Goal: Consume media (video, audio)

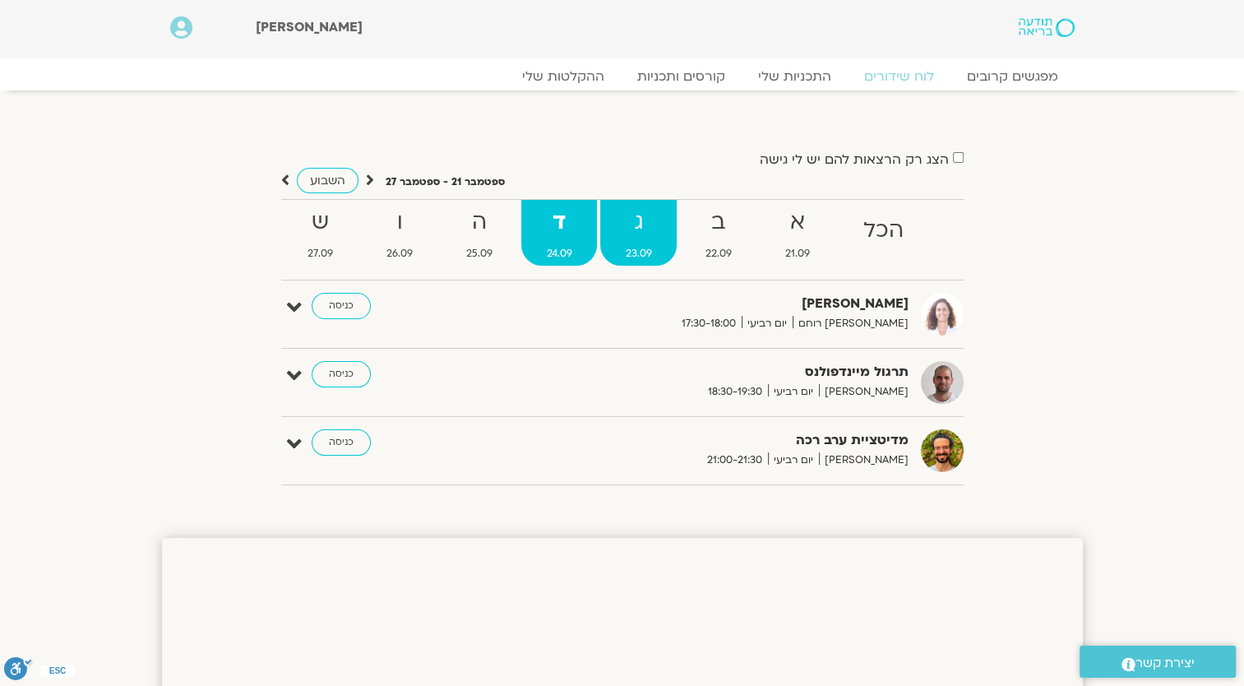
click at [636, 205] on strong "ג" at bounding box center [638, 222] width 76 height 37
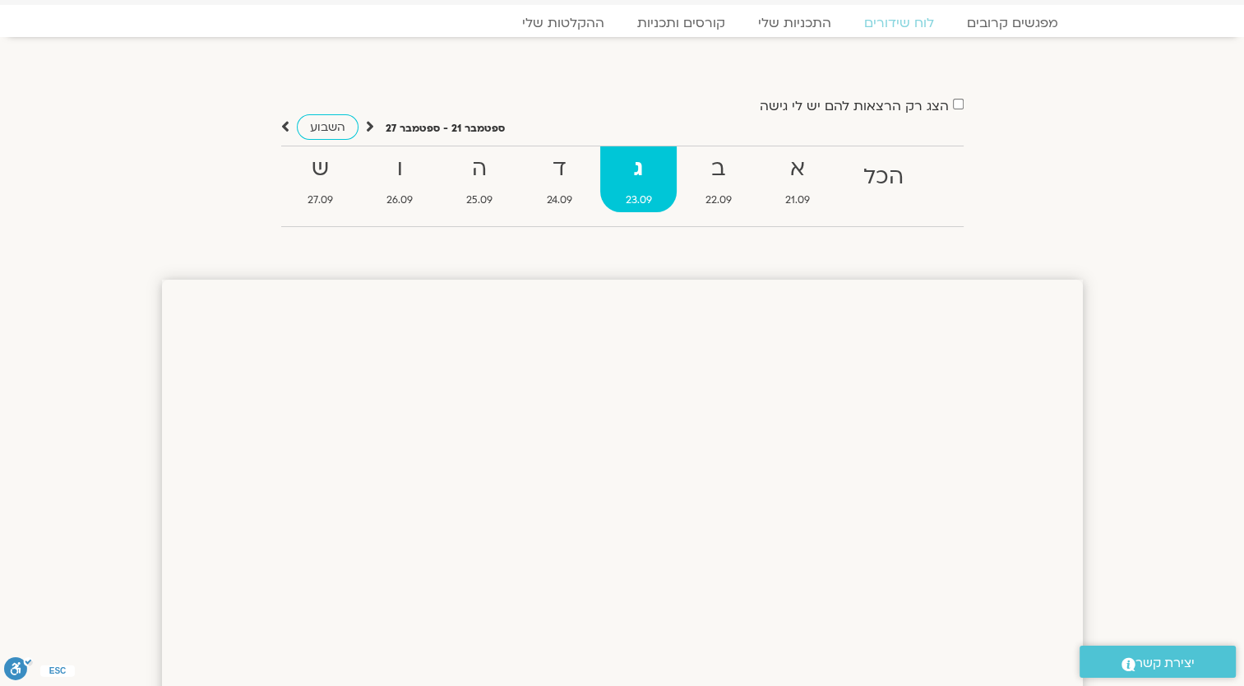
scroll to position [82, 0]
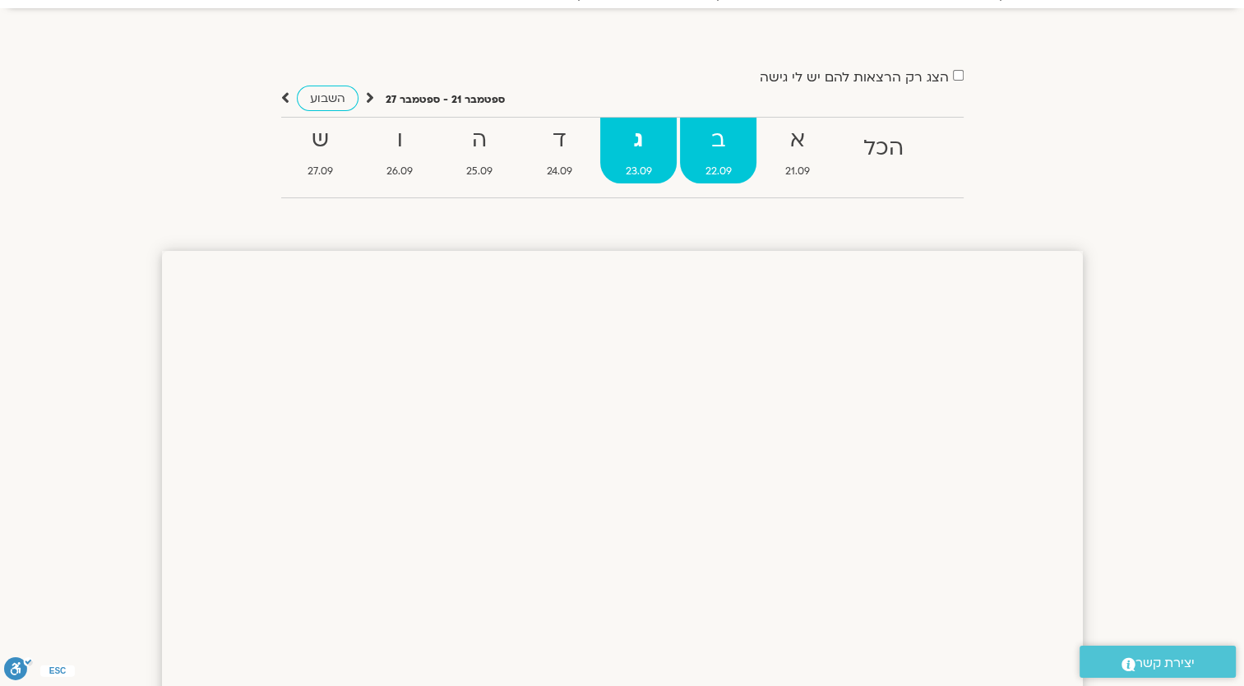
click at [723, 163] on span "22.09" at bounding box center [718, 171] width 76 height 17
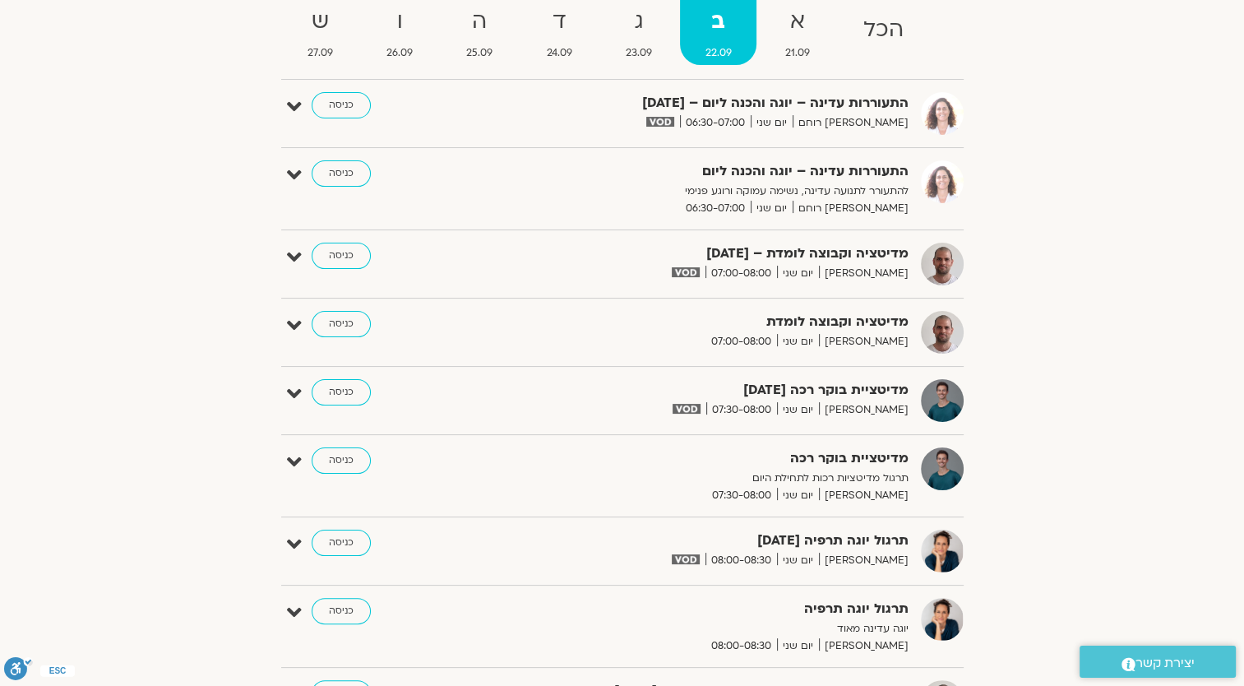
scroll to position [164, 0]
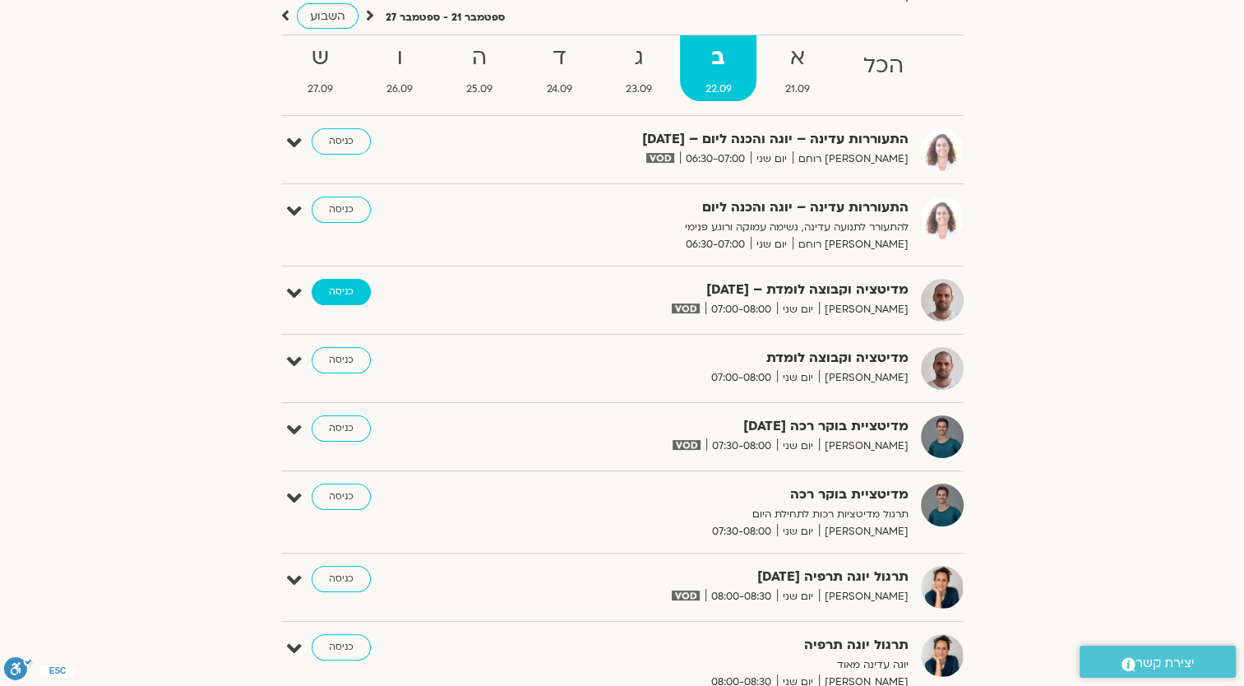
click at [352, 292] on link "כניסה" at bounding box center [341, 292] width 59 height 26
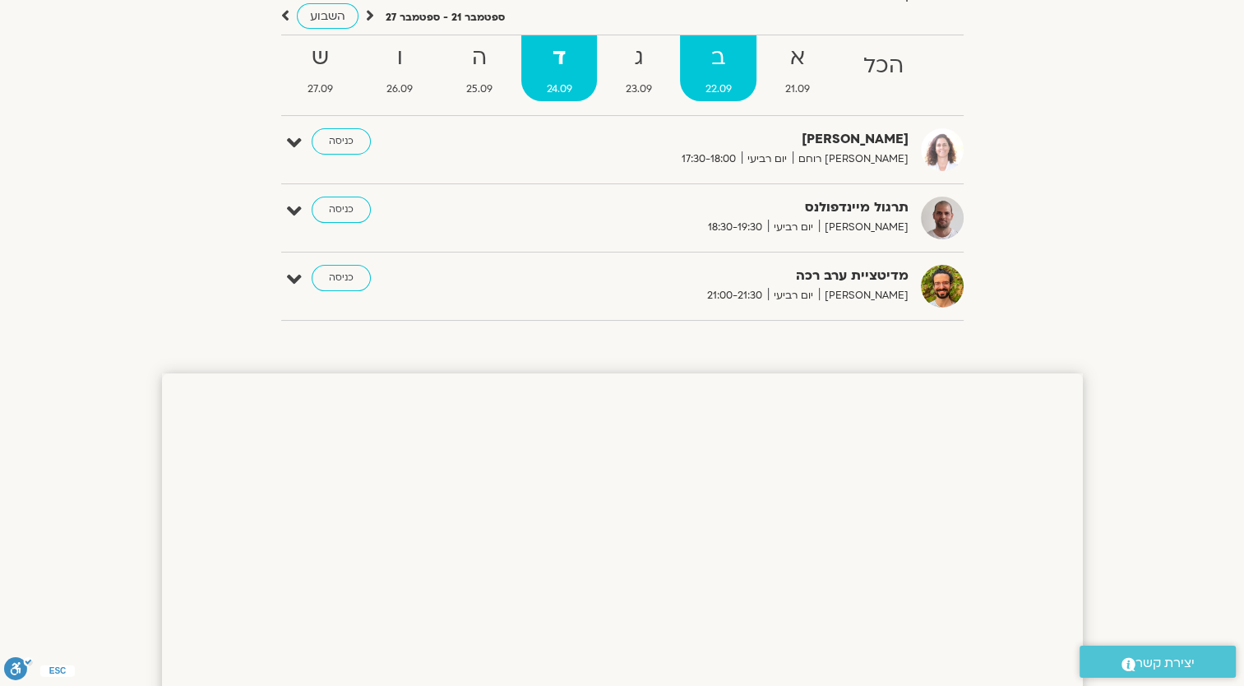
click at [750, 72] on strong "ב" at bounding box center [718, 57] width 76 height 37
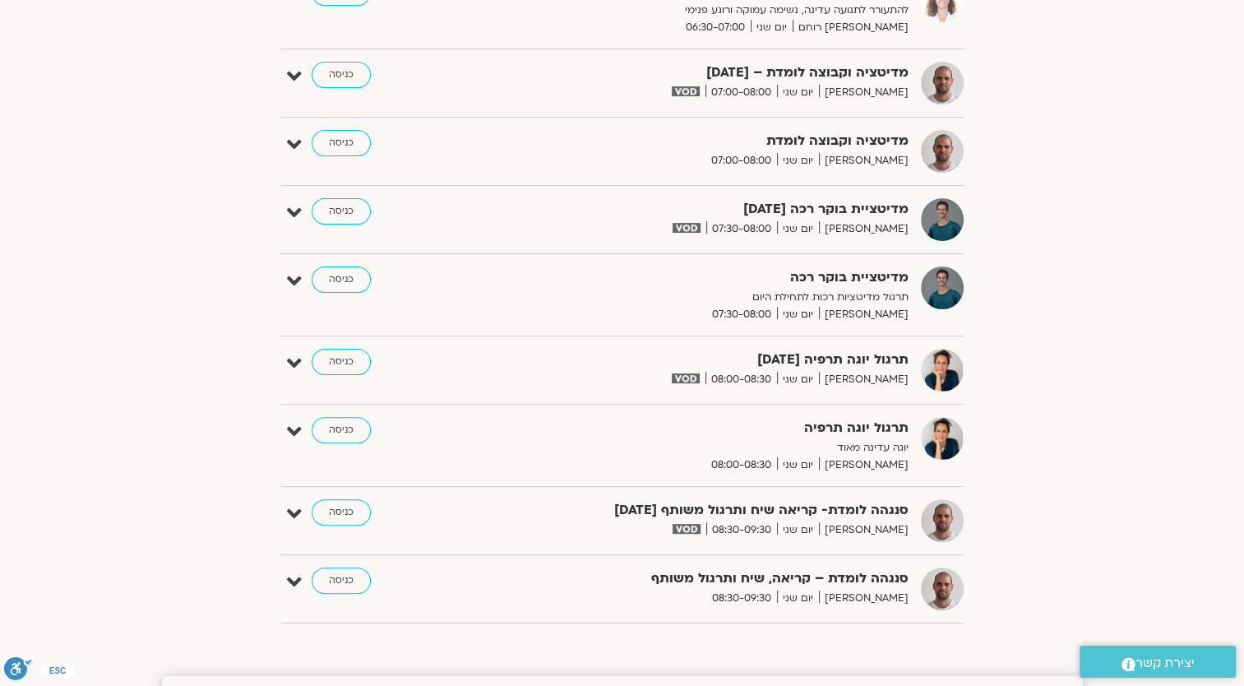
scroll to position [411, 0]
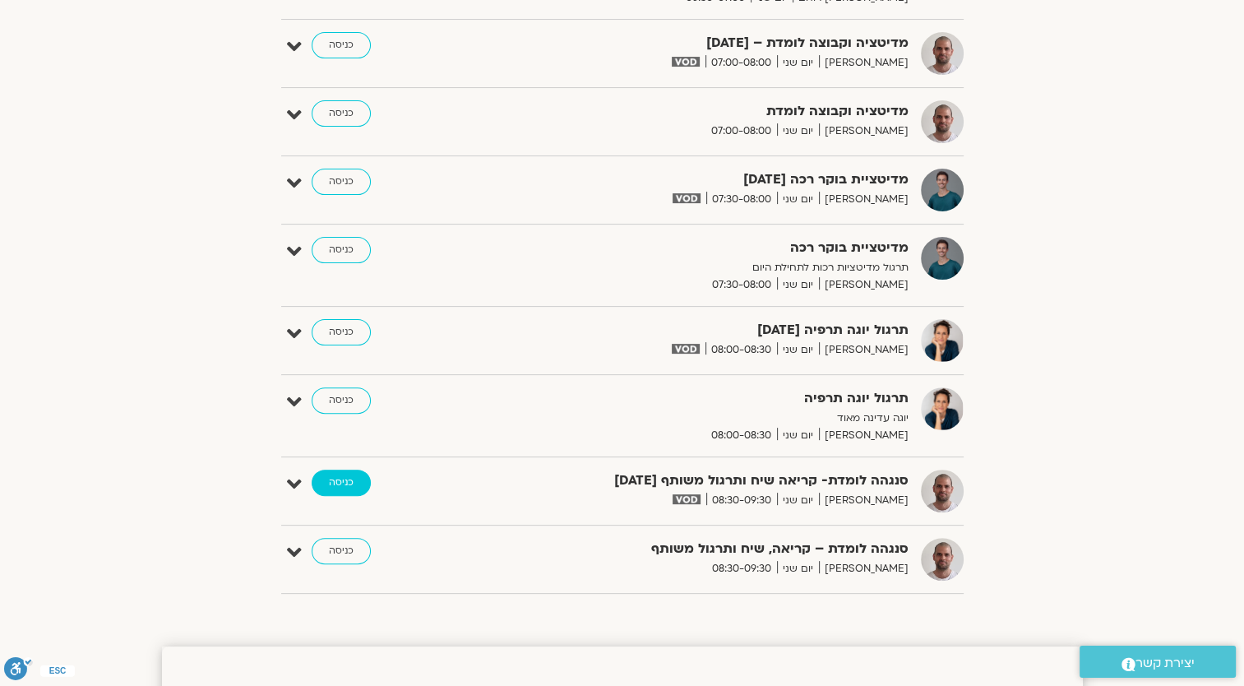
click at [345, 474] on link "כניסה" at bounding box center [341, 482] width 59 height 26
